Goal: Transaction & Acquisition: Purchase product/service

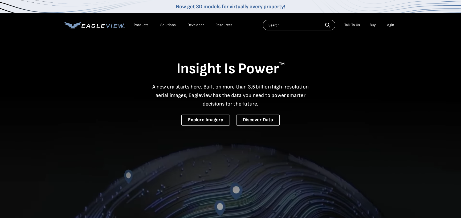
click at [391, 24] on div "Login" at bounding box center [389, 25] width 9 height 5
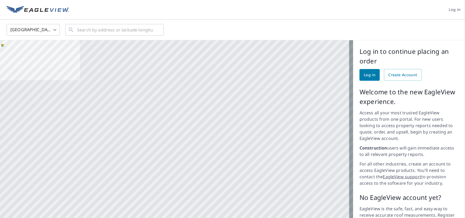
click at [364, 74] on span "Log in" at bounding box center [370, 75] width 12 height 7
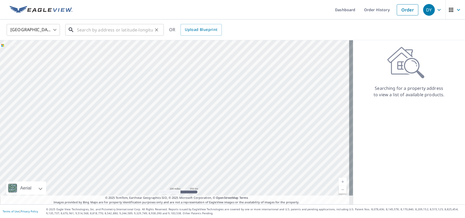
click at [77, 30] on input "text" at bounding box center [115, 29] width 76 height 15
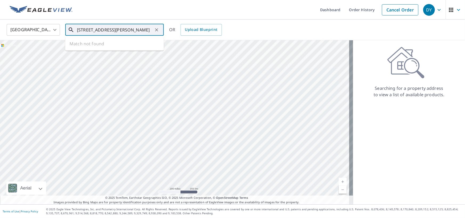
type input "[STREET_ADDRESS][PERSON_NAME]"
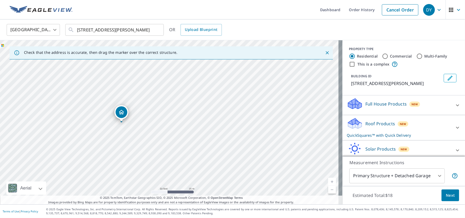
drag, startPoint x: 167, startPoint y: 99, endPoint x: 171, endPoint y: 146, distance: 47.0
click at [171, 146] on div "[STREET_ADDRESS][PERSON_NAME]" at bounding box center [171, 122] width 342 height 164
drag, startPoint x: 192, startPoint y: 102, endPoint x: 198, endPoint y: 81, distance: 22.2
click at [198, 81] on div "[STREET_ADDRESS][PERSON_NAME]" at bounding box center [171, 122] width 342 height 164
drag, startPoint x: 170, startPoint y: 153, endPoint x: 190, endPoint y: 50, distance: 105.0
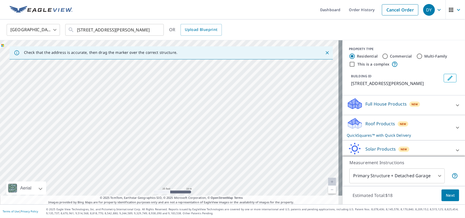
click at [190, 50] on div "Check that the address is accurate, then drag the marker over the correct struc…" at bounding box center [171, 122] width 342 height 164
click at [197, 74] on div "292 Private Road 4823 Rhome, TX 76078" at bounding box center [171, 122] width 342 height 164
drag, startPoint x: 183, startPoint y: 121, endPoint x: 194, endPoint y: 68, distance: 54.8
click at [194, 68] on div "292 Private Road 4823 Rhome, TX 76078" at bounding box center [171, 122] width 342 height 164
drag, startPoint x: 192, startPoint y: 129, endPoint x: 205, endPoint y: 71, distance: 59.8
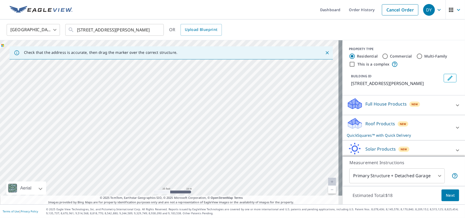
click at [205, 71] on div "292 Private Road 4823 Rhome, TX 76078" at bounding box center [171, 122] width 342 height 164
drag, startPoint x: 201, startPoint y: 128, endPoint x: 212, endPoint y: 69, distance: 59.0
click at [212, 69] on div "292 Private Road 4823 Rhome, TX 76078" at bounding box center [171, 122] width 342 height 164
drag, startPoint x: 213, startPoint y: 130, endPoint x: 215, endPoint y: 50, distance: 80.4
click at [215, 50] on div "Check that the address is accurate, then drag the marker over the correct struc…" at bounding box center [171, 122] width 342 height 164
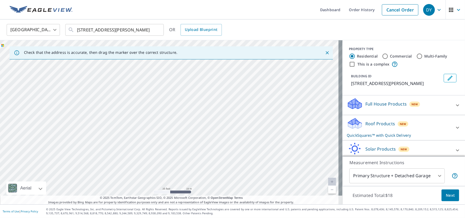
click at [221, 98] on div "292 Private Road 4823 Rhome, TX 76078" at bounding box center [171, 122] width 342 height 164
drag, startPoint x: 212, startPoint y: 144, endPoint x: 218, endPoint y: 97, distance: 47.6
click at [218, 97] on div "292 Private Road 4823 Rhome, TX 76078" at bounding box center [171, 122] width 342 height 164
drag, startPoint x: 223, startPoint y: 148, endPoint x: 223, endPoint y: 60, distance: 87.9
click at [223, 60] on div "292 Private Road 4823 Rhome, TX 76078" at bounding box center [171, 122] width 342 height 164
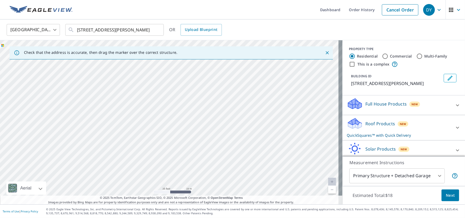
drag, startPoint x: 233, startPoint y: 145, endPoint x: 236, endPoint y: 42, distance: 103.6
click at [236, 42] on div "292 Private Road 4823 Rhome, TX 76078" at bounding box center [171, 122] width 342 height 164
drag, startPoint x: 217, startPoint y: 125, endPoint x: 226, endPoint y: 58, distance: 66.9
click at [226, 58] on div "Check that the address is accurate, then drag the marker over the correct struc…" at bounding box center [171, 122] width 342 height 164
drag, startPoint x: 121, startPoint y: 120, endPoint x: 125, endPoint y: 172, distance: 52.3
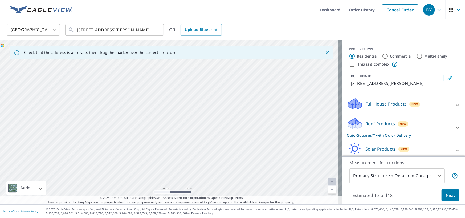
click at [125, 172] on div "292 Private Road 4823 Rhome, TX 76078" at bounding box center [171, 122] width 342 height 164
click at [129, 167] on div "292 Private Road 4823 Rhome, TX 76078" at bounding box center [171, 122] width 342 height 164
drag, startPoint x: 141, startPoint y: 80, endPoint x: 135, endPoint y: 215, distance: 135.6
click at [135, 216] on div "Dashboard Order History Cancel Order DY United States US ​ 292 pr 4823 rhome tx…" at bounding box center [232, 109] width 465 height 218
drag, startPoint x: 144, startPoint y: 161, endPoint x: 141, endPoint y: 178, distance: 17.9
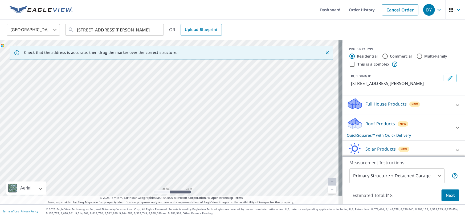
click at [141, 178] on div "292 Private Road 4823 Rhome, TX 76078" at bounding box center [171, 122] width 342 height 164
drag, startPoint x: 153, startPoint y: 110, endPoint x: 140, endPoint y: 226, distance: 116.9
click at [140, 218] on html "DY DY Dashboard Order History Cancel Order DY United States US ​ 292 pr 4823 rh…" at bounding box center [232, 109] width 465 height 218
drag, startPoint x: 135, startPoint y: 164, endPoint x: 137, endPoint y: 159, distance: 5.7
click at [137, 162] on div "292 Private Road 4823 Rhome, TX 76078" at bounding box center [171, 122] width 342 height 164
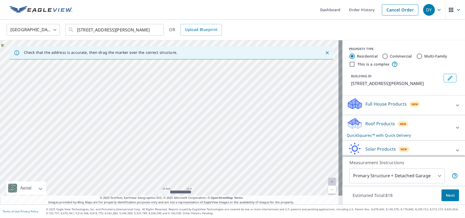
drag, startPoint x: 149, startPoint y: 84, endPoint x: 146, endPoint y: 212, distance: 128.1
click at [146, 212] on div "Dashboard Order History Cancel Order DY United States US ​ 292 pr 4823 rhome tx…" at bounding box center [232, 109] width 465 height 218
click at [145, 211] on p "© 2025 Eagle View Technologies, Inc. and Pictometry International Corp. All Rig…" at bounding box center [254, 211] width 416 height 8
drag, startPoint x: 137, startPoint y: 189, endPoint x: 139, endPoint y: 184, distance: 5.1
click at [139, 188] on div "292 Private Road 4823 Rhome, TX 76078" at bounding box center [171, 122] width 342 height 164
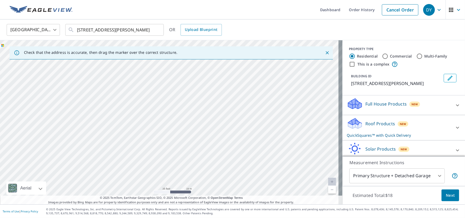
drag, startPoint x: 140, startPoint y: 66, endPoint x: 109, endPoint y: 220, distance: 156.7
click at [109, 218] on html "DY DY Dashboard Order History Cancel Order DY United States US ​ 292 pr 4823 rh…" at bounding box center [232, 109] width 465 height 218
drag, startPoint x: 120, startPoint y: 159, endPoint x: 112, endPoint y: 191, distance: 32.7
click at [112, 191] on div "292 Private Road 4823 Rhome, TX 76078" at bounding box center [171, 122] width 342 height 164
drag, startPoint x: 127, startPoint y: 160, endPoint x: 117, endPoint y: 194, distance: 35.8
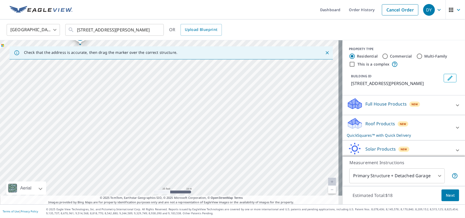
click at [126, 182] on div "292 Private Road 4823 Rhome, TX 76078" at bounding box center [171, 122] width 342 height 164
drag, startPoint x: 121, startPoint y: 124, endPoint x: 114, endPoint y: 215, distance: 91.6
click at [114, 215] on div "Dashboard Order History Cancel Order DY United States US ​ 292 pr 4823 rhome tx…" at bounding box center [232, 109] width 465 height 218
drag, startPoint x: 117, startPoint y: 181, endPoint x: 115, endPoint y: 199, distance: 18.0
click at [115, 199] on div "Check that the address is accurate, then drag the marker over the correct struc…" at bounding box center [171, 122] width 342 height 164
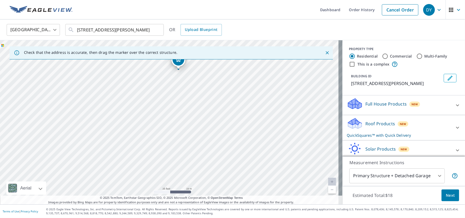
click at [221, 144] on div "292 Private Road 4823 Rhome, TX 76078" at bounding box center [171, 122] width 342 height 164
click at [450, 198] on span "Next" at bounding box center [450, 195] width 9 height 7
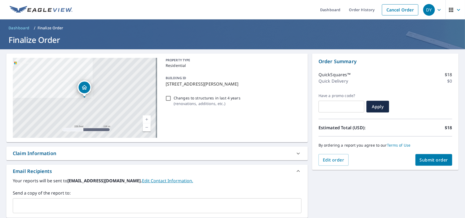
click at [426, 161] on span "Submit order" at bounding box center [434, 160] width 28 height 6
